Goal: Information Seeking & Learning: Learn about a topic

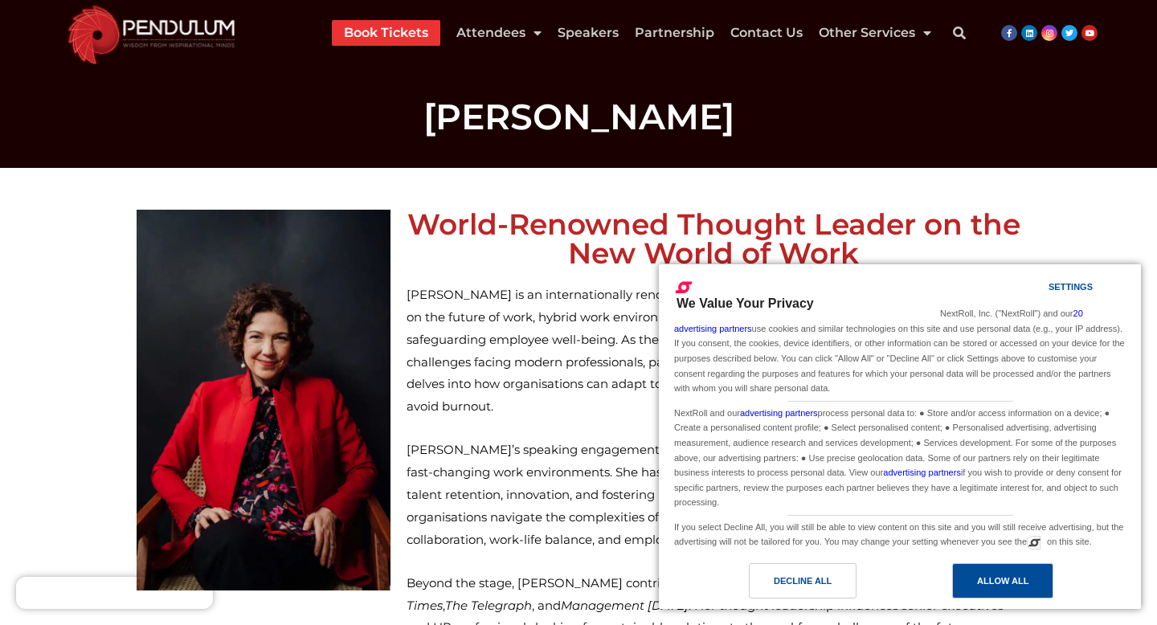
click at [996, 577] on div "Allow All" at bounding box center [1002, 581] width 51 height 18
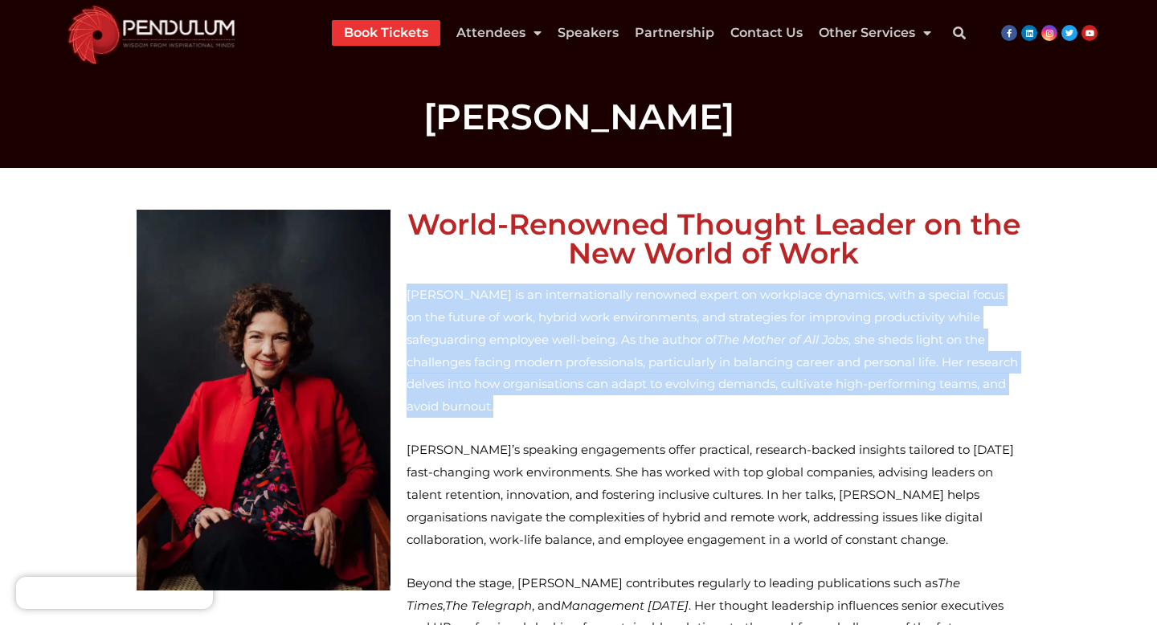
drag, startPoint x: 407, startPoint y: 292, endPoint x: 589, endPoint y: 408, distance: 215.8
click at [589, 409] on p "Christine Armstrong is an internationally renowned expert on workplace dynamics…" at bounding box center [714, 351] width 614 height 134
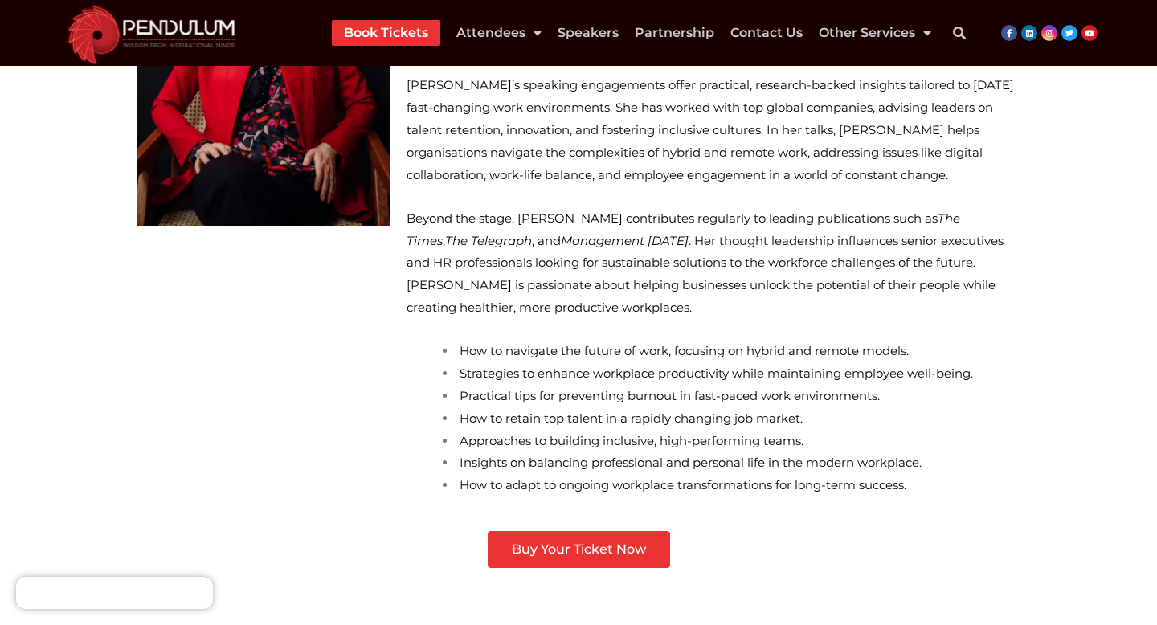
scroll to position [408, 0]
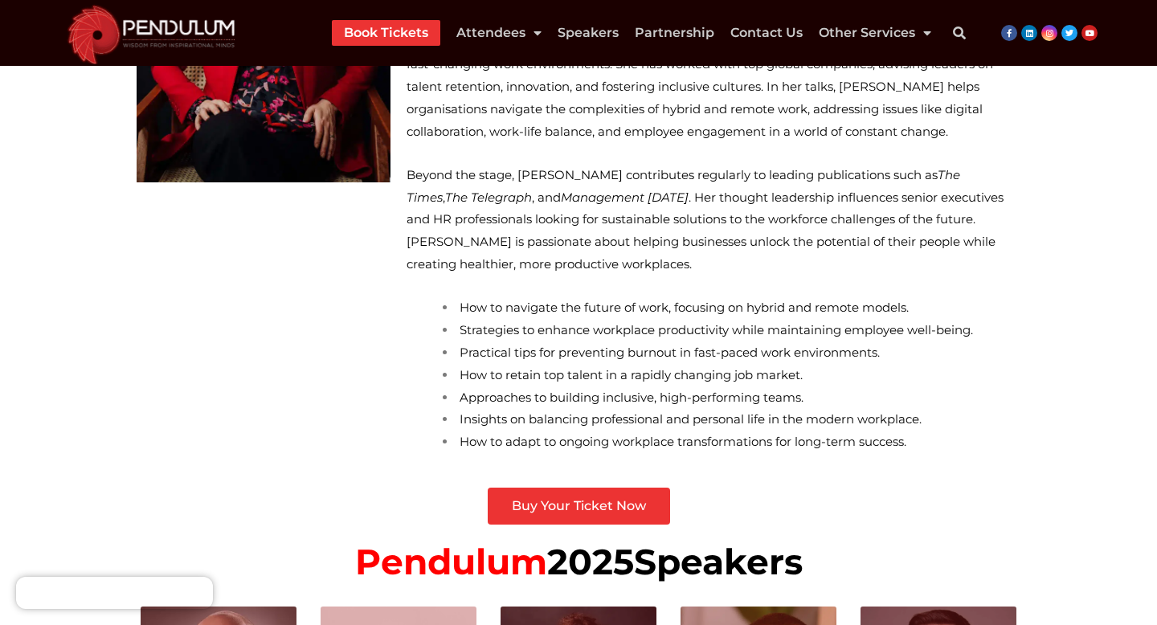
click at [460, 381] on span "How to retain top talent in a rapidly changing job market." at bounding box center [631, 374] width 343 height 15
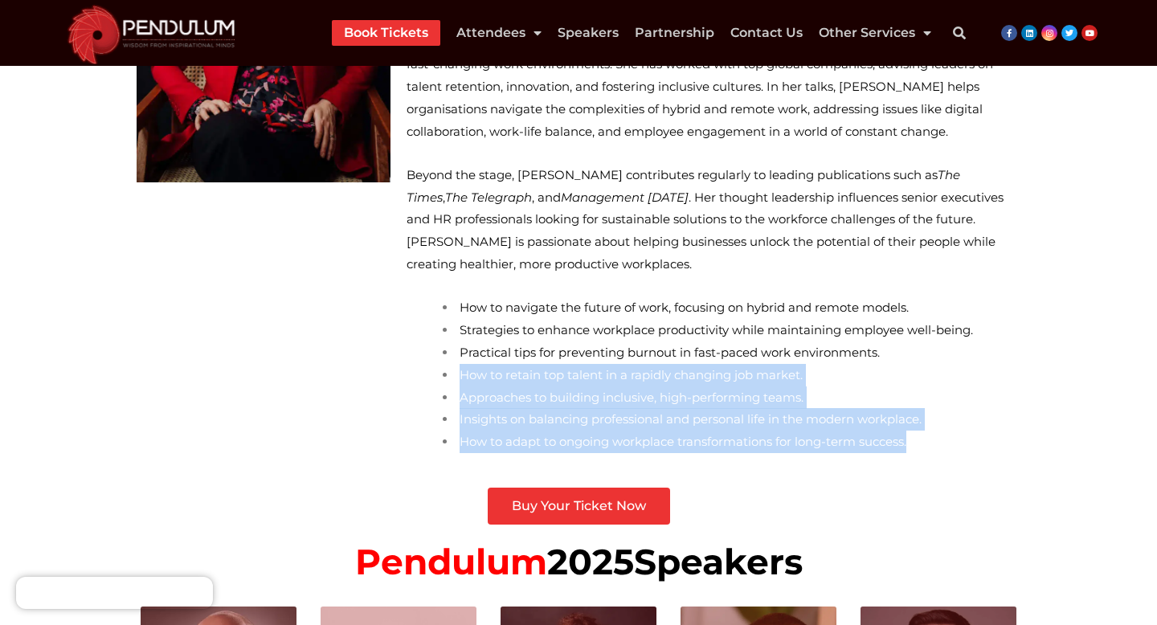
drag, startPoint x: 460, startPoint y: 375, endPoint x: 930, endPoint y: 459, distance: 478.2
click at [930, 459] on div "Christine Armstrong is an internationally renowned expert on workplace dynamics…" at bounding box center [714, 173] width 614 height 596
copy ul "How to retain top talent in a rapidly changing job market. Approaches to buildi…"
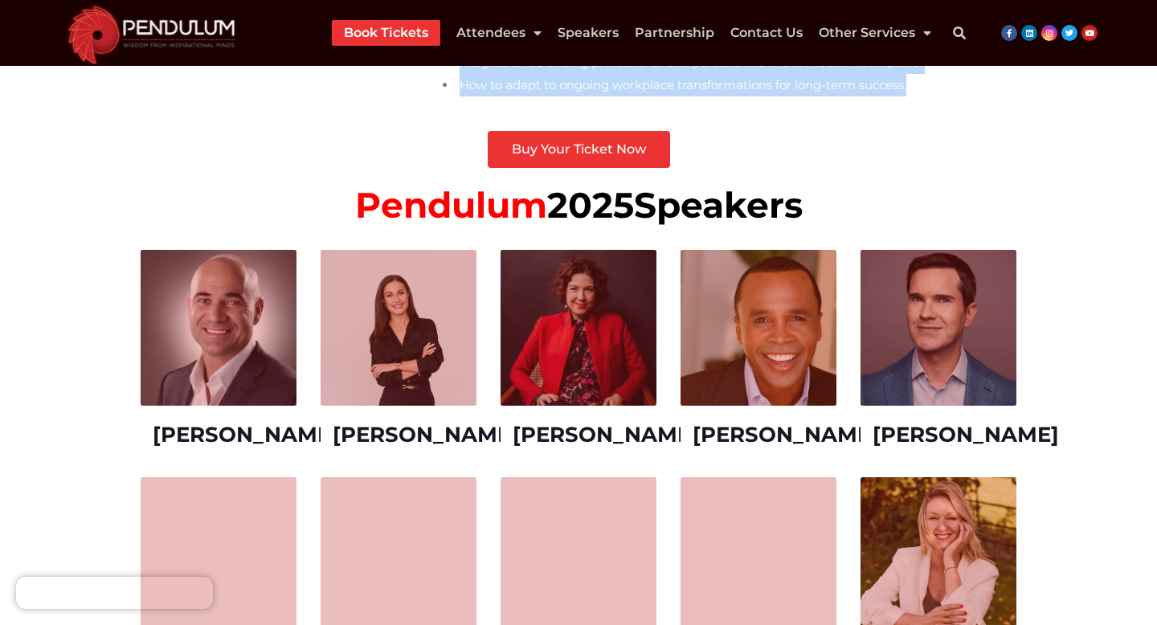
scroll to position [951, 0]
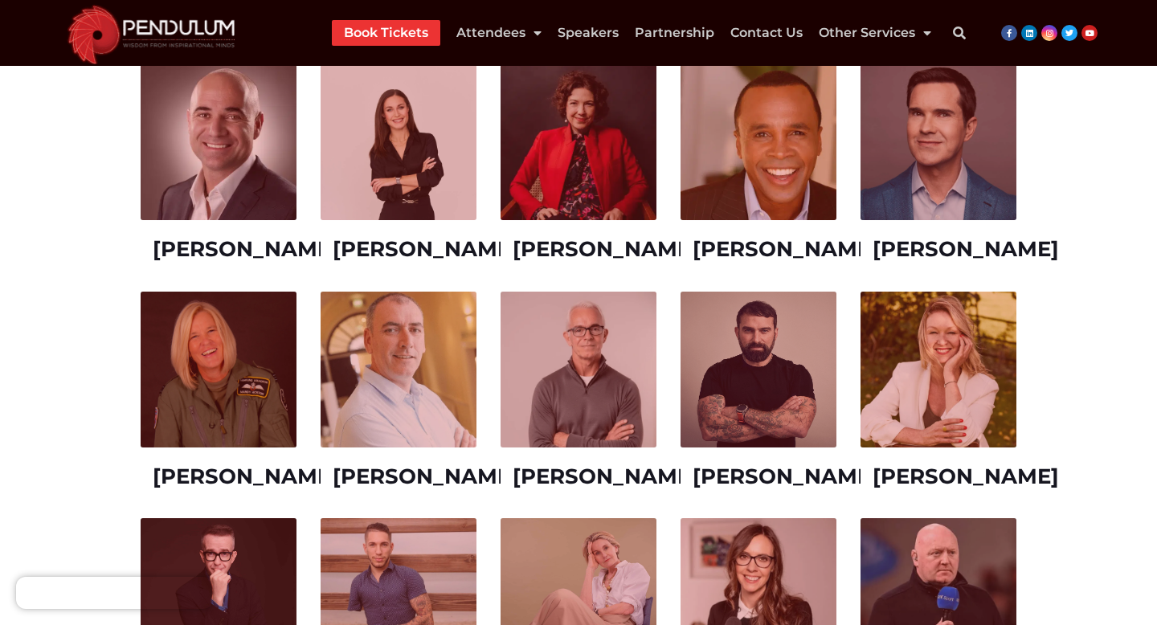
click at [562, 253] on link "[PERSON_NAME]" at bounding box center [606, 249] width 186 height 26
